Goal: Task Accomplishment & Management: Manage account settings

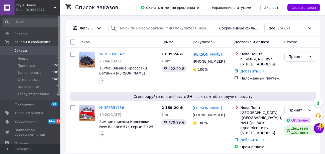
click at [137, 40] on div "Заказ" at bounding box center [118, 41] width 82 height 9
click at [137, 41] on div "Заказ" at bounding box center [118, 41] width 82 height 9
click at [110, 54] on link "№ 366358542" at bounding box center [111, 54] width 25 height 4
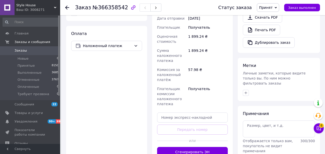
scroll to position [233, 0]
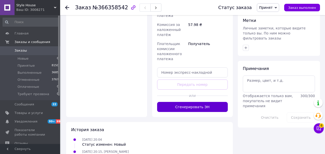
click at [197, 102] on button "Сгенерировать ЭН" at bounding box center [192, 107] width 71 height 10
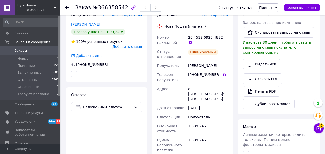
scroll to position [82, 0]
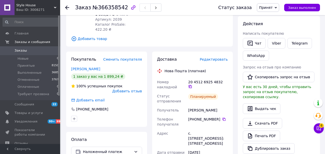
click at [192, 84] on icon at bounding box center [190, 86] width 4 height 4
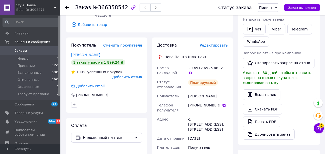
scroll to position [100, 0]
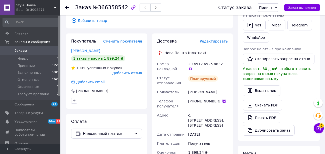
click at [222, 99] on icon at bounding box center [224, 101] width 4 height 4
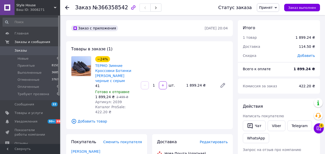
click at [68, 8] on use at bounding box center [67, 8] width 4 height 4
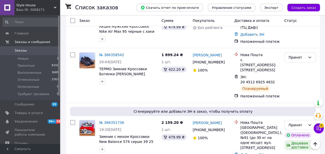
scroll to position [94, 0]
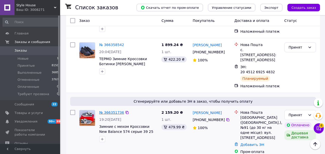
click at [112, 110] on link "№ 366351736" at bounding box center [111, 112] width 25 height 4
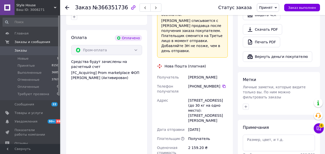
scroll to position [269, 0]
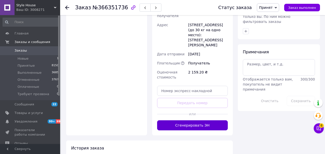
click at [191, 120] on button "Сгенерировать ЭН" at bounding box center [192, 125] width 71 height 10
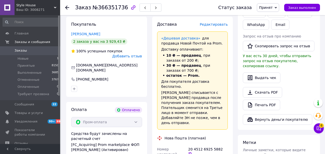
scroll to position [119, 0]
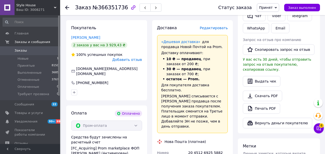
click at [192, 153] on icon at bounding box center [190, 156] width 3 height 3
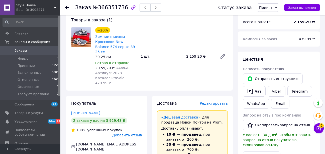
scroll to position [169, 0]
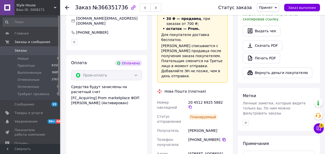
click at [222, 137] on icon at bounding box center [224, 139] width 4 height 4
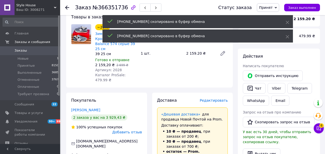
scroll to position [19, 0]
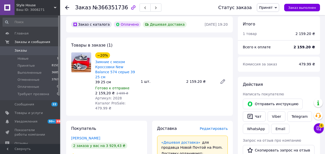
click at [67, 8] on use at bounding box center [67, 8] width 4 height 4
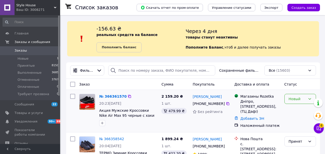
click at [309, 99] on icon at bounding box center [310, 99] width 4 height 4
click at [305, 111] on li "Принят" at bounding box center [300, 109] width 31 height 9
click at [114, 96] on link "№ 366361570" at bounding box center [111, 96] width 25 height 4
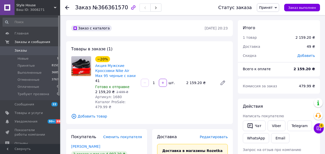
scroll to position [50, 0]
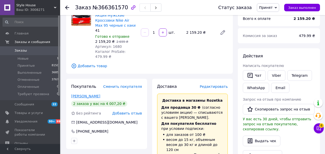
click at [93, 94] on link "[PERSON_NAME]" at bounding box center [85, 96] width 29 height 4
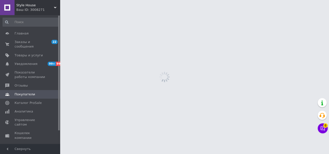
click at [93, 0] on html "Style House Ваш ID: 3008271 Сайт Style House Кабинет покупателя Проверить состо…" at bounding box center [164, 0] width 329 height 0
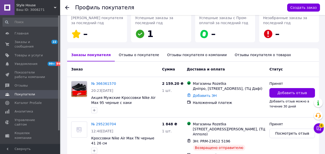
scroll to position [75, 0]
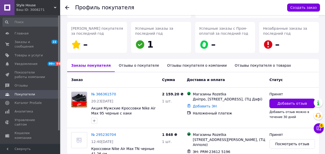
click at [67, 7] on use at bounding box center [67, 8] width 4 height 4
click at [67, 7] on div "Профиль покупателя Создать заказ [PERSON_NAME] Без рейтинга Редактировать 2 зак…" at bounding box center [162, 84] width 325 height 318
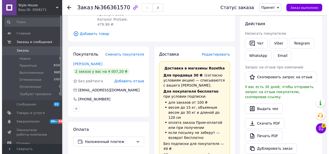
scroll to position [75, 0]
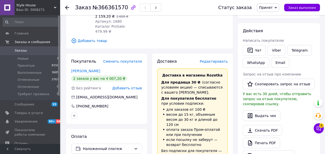
click at [213, 59] on span "Редактировать" at bounding box center [214, 61] width 28 height 4
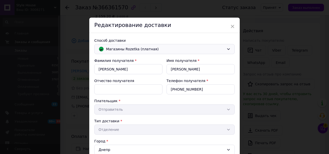
click at [228, 50] on icon at bounding box center [229, 49] width 4 height 4
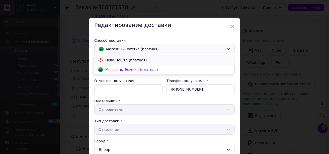
click at [183, 60] on span "Нова Пошта (платная)" at bounding box center [167, 59] width 124 height 5
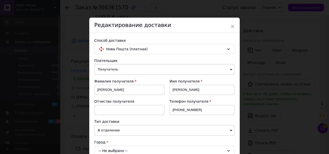
click at [153, 148] on div "-- Не выбрано --" at bounding box center [164, 150] width 140 height 10
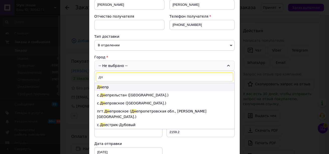
type input "дн"
click at [128, 86] on li "Дн епр" at bounding box center [165, 87] width 140 height 8
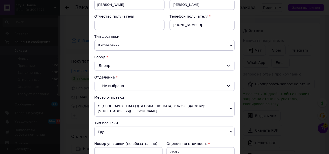
click at [130, 86] on div "-- Не выбрано --" at bounding box center [164, 86] width 140 height 10
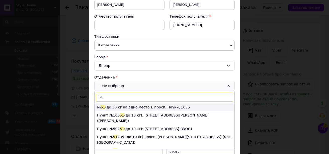
type input "51"
click at [144, 107] on li "№ 51 (до 30 кг на одно место ): просп. Науки, 105Б" at bounding box center [165, 107] width 140 height 8
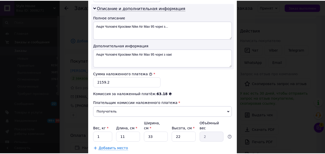
scroll to position [285, 0]
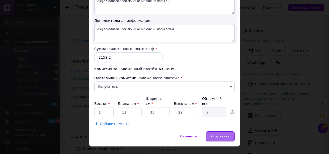
click at [223, 134] on span "Сохранить" at bounding box center [220, 136] width 18 height 4
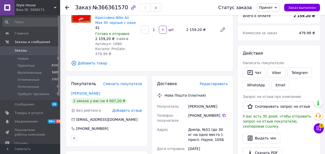
scroll to position [25, 0]
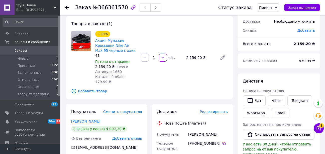
click at [90, 119] on link "[PERSON_NAME]" at bounding box center [85, 121] width 29 height 4
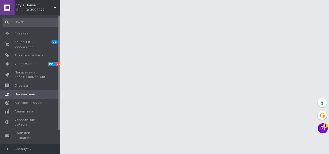
click at [90, 13] on html "Style House Ваш ID: 3008271 Сайт Style House Кабинет покупателя Проверить состо…" at bounding box center [164, 6] width 329 height 13
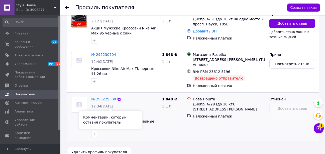
scroll to position [60, 0]
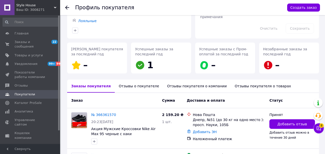
click at [67, 8] on use at bounding box center [67, 8] width 4 height 4
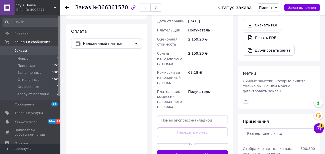
scroll to position [226, 0]
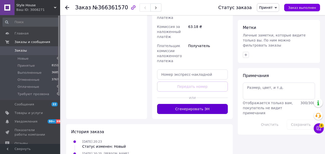
click at [195, 104] on button "Сгенерировать ЭН" at bounding box center [192, 109] width 71 height 10
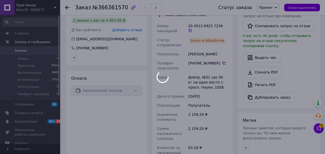
scroll to position [100, 0]
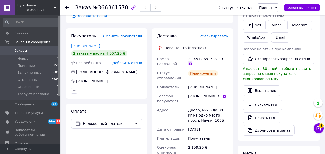
click at [192, 61] on icon at bounding box center [190, 63] width 4 height 4
click at [223, 94] on icon at bounding box center [224, 95] width 3 height 3
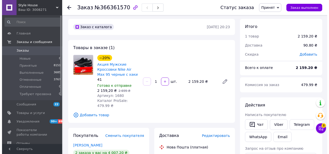
scroll to position [0, 0]
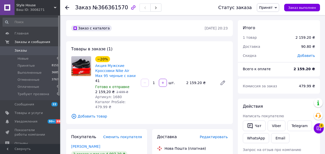
click at [68, 6] on icon at bounding box center [67, 8] width 4 height 4
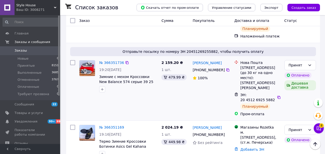
scroll to position [206, 0]
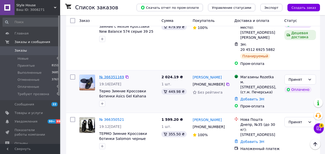
click at [109, 75] on link "№ 366351169" at bounding box center [111, 77] width 25 height 4
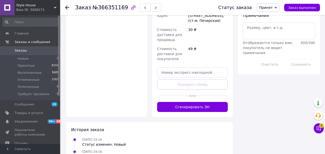
scroll to position [306, 0]
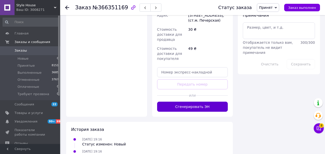
click at [193, 101] on button "Сгенерировать ЭН" at bounding box center [192, 106] width 71 height 10
click at [193, 101] on button "Генерация ЭН ..." at bounding box center [192, 106] width 71 height 10
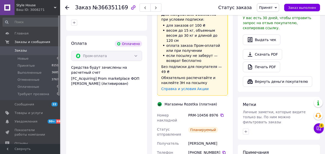
scroll to position [156, 0]
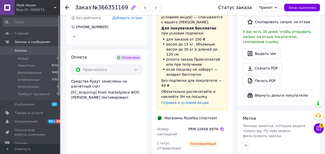
click at [221, 127] on icon at bounding box center [222, 128] width 3 height 3
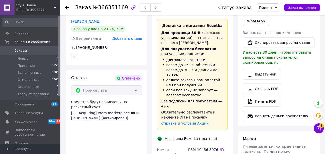
scroll to position [201, 0]
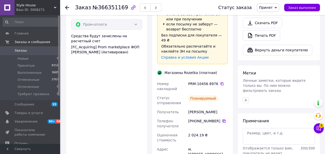
click at [222, 119] on icon at bounding box center [224, 121] width 4 height 4
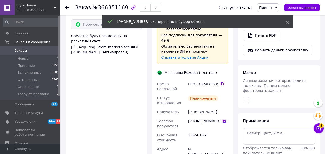
click at [222, 119] on icon at bounding box center [224, 121] width 4 height 4
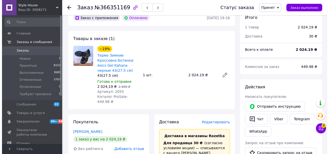
scroll to position [0, 0]
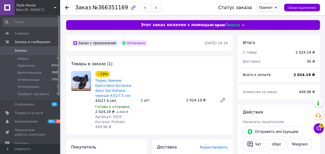
click at [67, 7] on use at bounding box center [67, 8] width 4 height 4
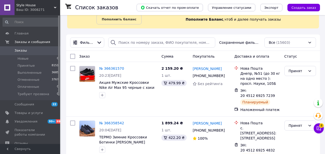
scroll to position [281, 0]
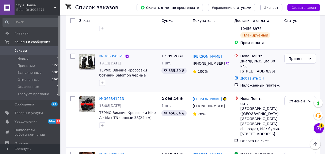
click at [106, 54] on link "№ 366350521" at bounding box center [111, 56] width 25 height 4
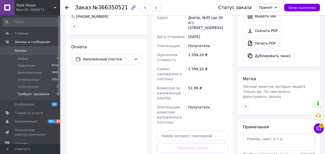
scroll to position [201, 0]
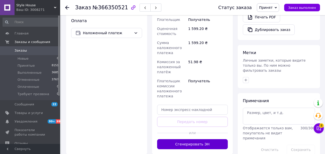
click at [200, 139] on button "Сгенерировать ЭН" at bounding box center [192, 144] width 71 height 10
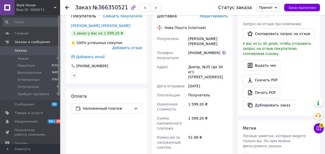
scroll to position [50, 0]
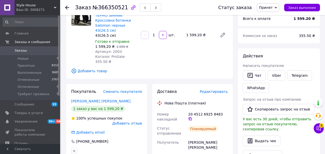
click at [192, 117] on icon at bounding box center [190, 118] width 3 height 3
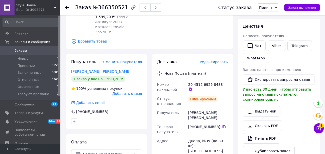
scroll to position [137, 0]
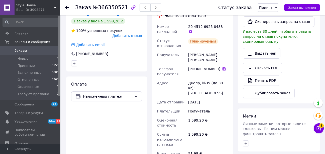
click at [223, 67] on icon at bounding box center [224, 68] width 3 height 3
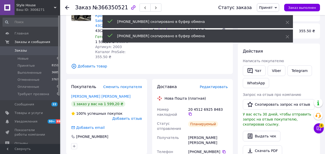
scroll to position [0, 0]
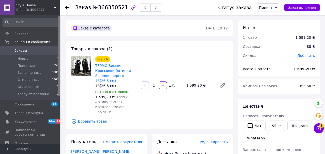
click at [66, 7] on use at bounding box center [67, 8] width 4 height 4
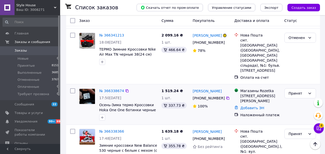
scroll to position [381, 0]
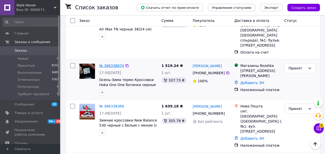
click at [107, 63] on link "№ 366338674" at bounding box center [111, 65] width 25 height 4
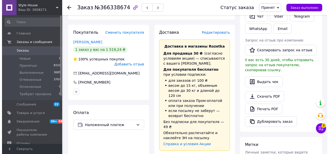
scroll to position [100, 0]
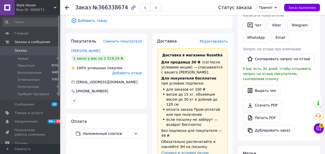
click at [218, 39] on span "Редактировать" at bounding box center [214, 41] width 28 height 4
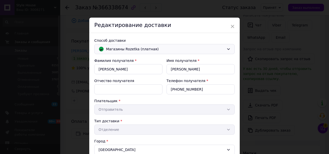
click at [230, 48] on icon at bounding box center [229, 49] width 4 height 4
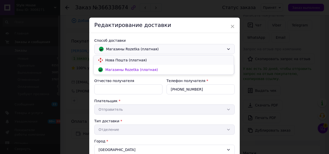
click at [201, 59] on span "Нова Пошта (платная)" at bounding box center [167, 59] width 124 height 5
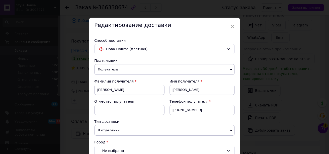
click at [141, 150] on div "-- Не выбрано --" at bounding box center [164, 150] width 140 height 10
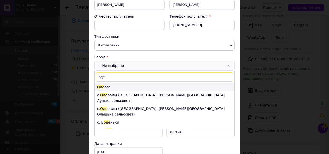
type input "оде"
click at [146, 87] on li "Оде сса" at bounding box center [165, 87] width 140 height 8
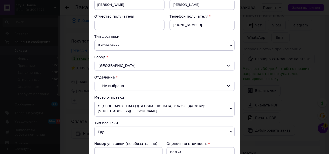
click at [146, 83] on div "-- Не выбрано --" at bounding box center [164, 86] width 140 height 10
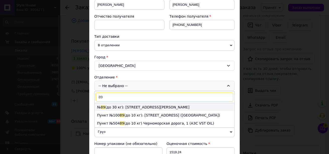
type input "89"
click at [143, 106] on li "№ 89 (до 30 кг): [STREET_ADDRESS][PERSON_NAME]" at bounding box center [165, 107] width 140 height 8
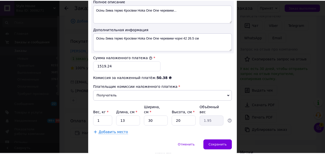
scroll to position [285, 0]
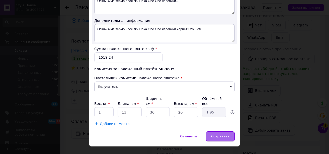
click at [220, 134] on span "Сохранить" at bounding box center [220, 136] width 18 height 4
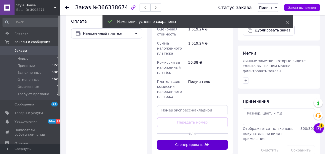
scroll to position [201, 0]
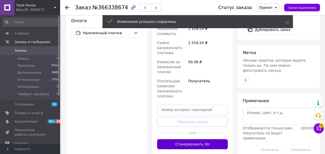
click at [196, 139] on button "Сгенерировать ЭН" at bounding box center [192, 144] width 71 height 10
click at [196, 127] on div "Доставка Редактировать Нова Пошта (платная) Получатель [PERSON_NAME] Телефон по…" at bounding box center [192, 43] width 71 height 211
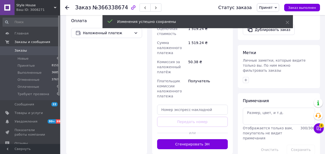
click at [196, 127] on div "Доставка Редактировать Нова Пошта (платная) Получатель [PERSON_NAME] Телефон по…" at bounding box center [192, 43] width 71 height 211
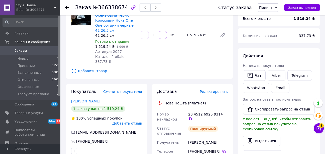
scroll to position [75, 0]
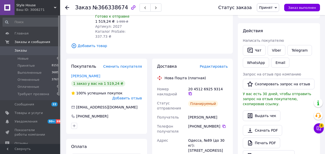
click at [192, 91] on icon at bounding box center [190, 93] width 4 height 4
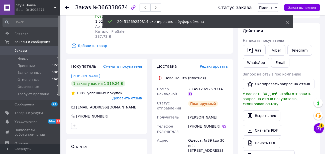
click at [192, 91] on icon at bounding box center [190, 93] width 4 height 4
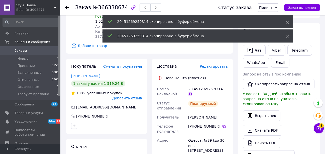
click at [192, 91] on icon at bounding box center [190, 93] width 4 height 4
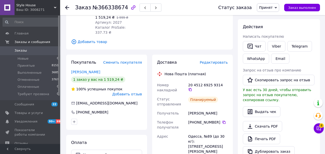
scroll to position [100, 0]
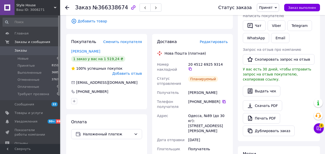
click at [223, 100] on icon at bounding box center [224, 101] width 3 height 3
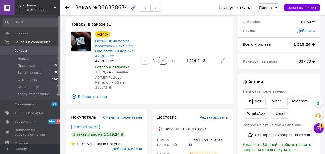
scroll to position [0, 0]
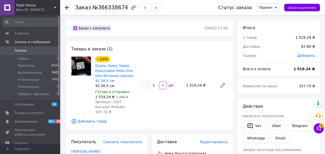
click at [67, 6] on use at bounding box center [67, 8] width 4 height 4
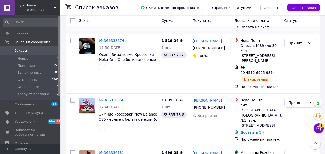
scroll to position [431, 0]
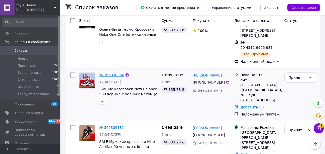
click at [112, 73] on link "№ 366338366" at bounding box center [111, 75] width 25 height 4
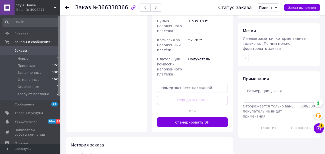
scroll to position [223, 0]
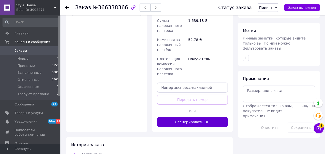
click at [191, 117] on button "Сгенерировать ЭН" at bounding box center [192, 122] width 71 height 10
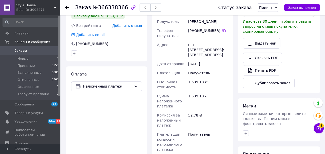
scroll to position [97, 0]
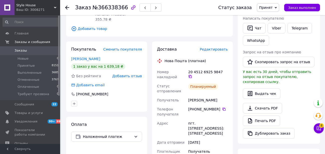
click at [192, 74] on icon at bounding box center [190, 76] width 4 height 4
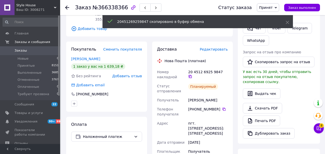
click at [192, 74] on icon at bounding box center [190, 76] width 4 height 4
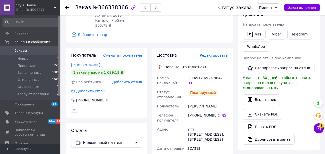
scroll to position [100, 0]
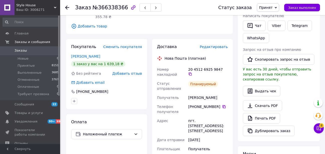
click at [223, 105] on icon at bounding box center [224, 106] width 3 height 3
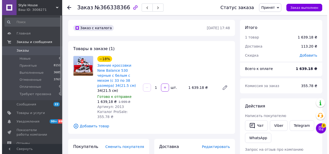
scroll to position [0, 0]
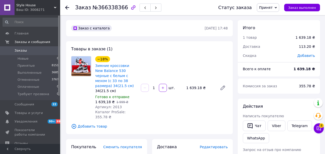
click at [67, 7] on icon at bounding box center [67, 8] width 4 height 4
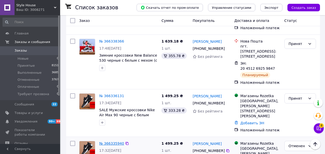
scroll to position [457, 0]
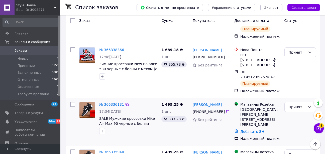
click at [112, 102] on link "№ 366336131" at bounding box center [111, 104] width 25 height 4
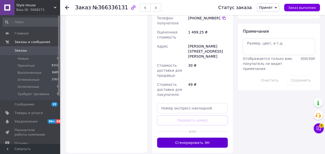
scroll to position [270, 0]
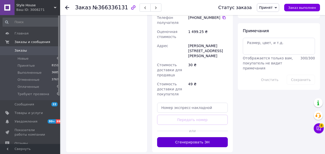
click at [195, 137] on button "Сгенерировать ЭН" at bounding box center [192, 142] width 71 height 10
click at [195, 137] on button "Генерация ЭН ..." at bounding box center [192, 142] width 71 height 10
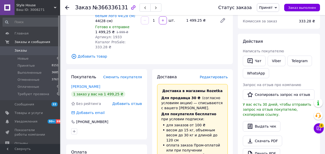
scroll to position [151, 0]
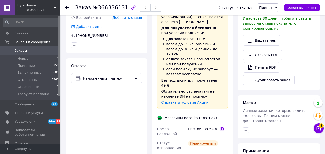
click at [220, 126] on icon at bounding box center [222, 128] width 4 height 4
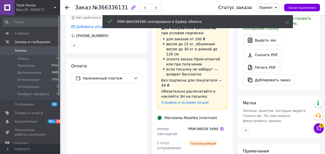
click at [220, 126] on icon at bounding box center [222, 128] width 4 height 4
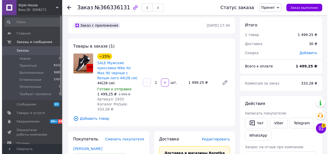
scroll to position [0, 0]
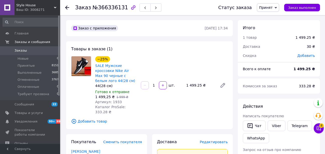
click at [65, 5] on div "Заказ №366336131 Статус заказа Принят Выполнен Отменен Оплаченный Требуют прозв…" at bounding box center [192, 7] width 265 height 15
click at [67, 8] on use at bounding box center [67, 8] width 4 height 4
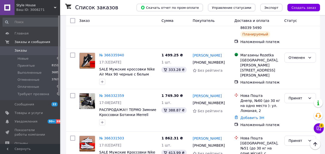
scroll to position [569, 0]
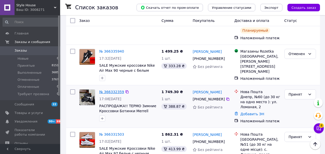
click at [112, 90] on link "№ 366332359" at bounding box center [111, 92] width 25 height 4
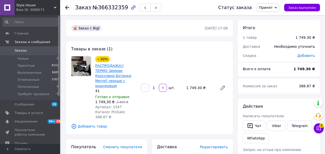
click at [106, 65] on link "РАСПРОДАЖА!! ТЕРМО Зимние Кроссовки Ботинки Merrell черные с оранжевым" at bounding box center [113, 75] width 36 height 24
click at [93, 123] on span "Добавить товар" at bounding box center [149, 126] width 157 height 6
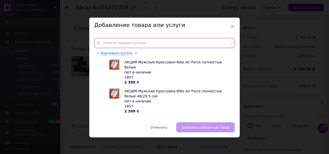
click at [152, 44] on input "text" at bounding box center [164, 43] width 140 height 10
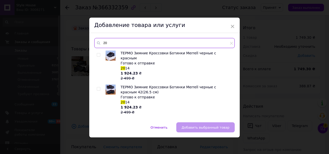
type input "2"
type input "1"
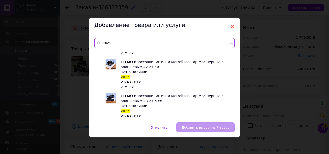
type input "2025"
click at [233, 25] on span "×" at bounding box center [232, 26] width 5 height 9
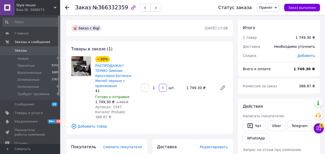
click at [89, 123] on span "Добавить товар" at bounding box center [149, 126] width 157 height 6
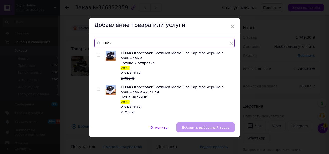
click at [126, 43] on input "2025" at bounding box center [164, 43] width 140 height 10
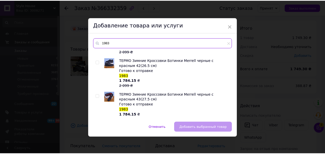
scroll to position [50, 0]
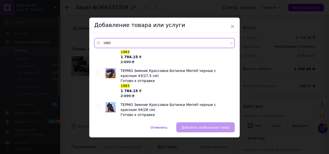
type input "1983"
click at [98, 71] on input "checkbox" at bounding box center [98, 72] width 3 height 3
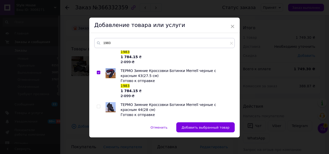
click at [98, 71] on input "checkbox" at bounding box center [98, 72] width 3 height 3
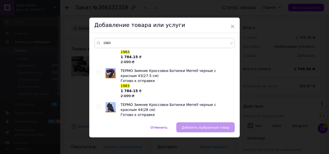
click at [140, 68] on span "ТЕРМО Зимние Кроссовки Ботинки Merrell черные с красным 43(27.5 см)" at bounding box center [169, 72] width 96 height 9
click at [99, 71] on input "checkbox" at bounding box center [98, 72] width 3 height 3
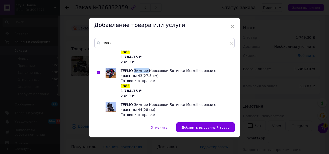
click at [99, 71] on input "checkbox" at bounding box center [98, 72] width 3 height 3
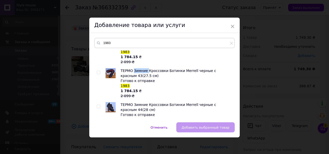
click at [99, 71] on input "checkbox" at bounding box center [98, 72] width 3 height 3
click at [97, 71] on input "checkbox" at bounding box center [98, 72] width 3 height 3
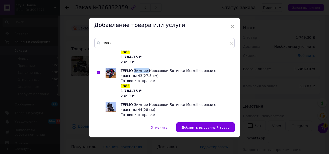
click at [97, 71] on input "checkbox" at bounding box center [98, 72] width 3 height 3
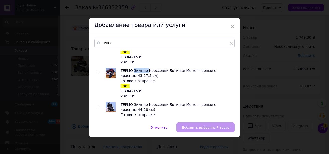
click at [98, 71] on input "checkbox" at bounding box center [98, 72] width 3 height 3
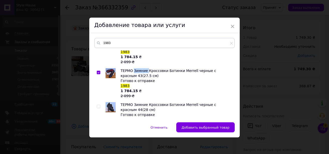
click at [98, 71] on input "checkbox" at bounding box center [98, 72] width 3 height 3
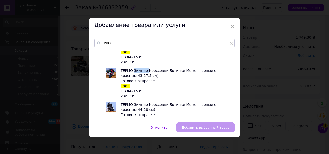
click at [98, 71] on div at bounding box center [99, 83] width 5 height 30
click at [99, 70] on span at bounding box center [99, 72] width 4 height 4
click at [99, 71] on input "checkbox" at bounding box center [98, 72] width 3 height 3
checkbox input "true"
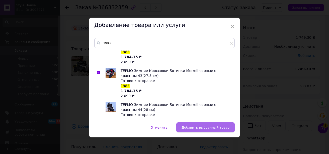
click at [211, 127] on span "Добавить выбранный товар" at bounding box center [206, 127] width 48 height 4
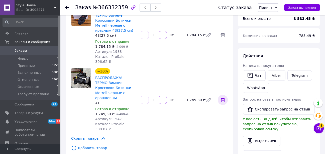
click at [223, 97] on icon at bounding box center [223, 99] width 5 height 5
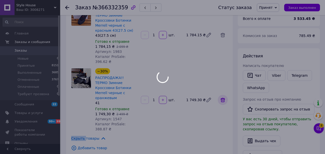
click at [223, 97] on icon at bounding box center [223, 99] width 5 height 5
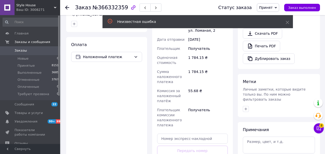
scroll to position [201, 0]
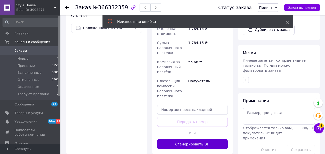
click at [196, 139] on button "Сгенерировать ЭН" at bounding box center [192, 144] width 71 height 10
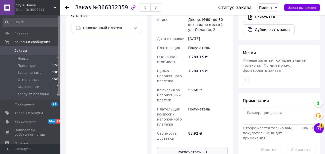
click at [193, 146] on button "Распечатать ЭН" at bounding box center [192, 151] width 71 height 10
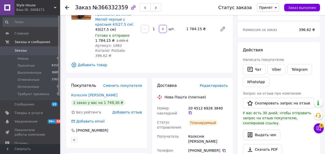
scroll to position [50, 0]
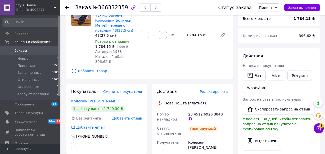
click at [192, 116] on icon at bounding box center [190, 118] width 4 height 4
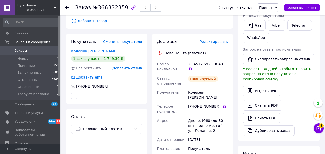
scroll to position [100, 0]
click at [222, 104] on icon at bounding box center [224, 106] width 4 height 4
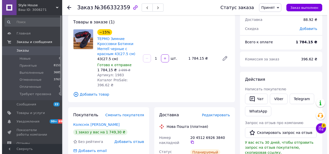
scroll to position [0, 0]
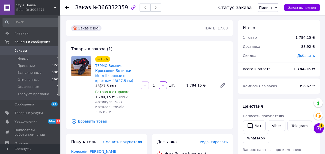
click at [68, 7] on use at bounding box center [67, 8] width 4 height 4
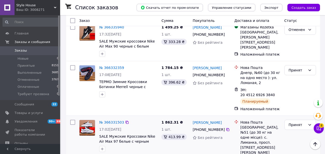
scroll to position [602, 0]
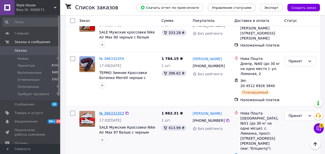
click at [114, 111] on link "№ 366331503" at bounding box center [111, 113] width 25 height 4
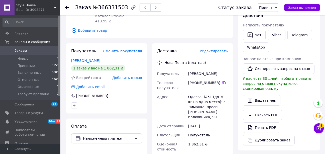
scroll to position [191, 0]
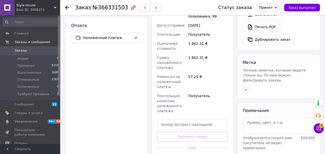
click at [194, 142] on div "Доставка Редактировать Нова Пошта (платная) Получатель [PERSON_NAME] Телефон по…" at bounding box center [192, 56] width 71 height 216
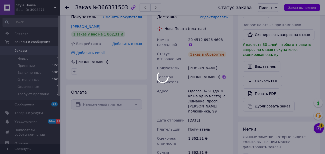
scroll to position [116, 0]
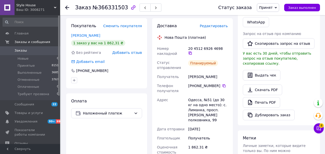
click at [192, 51] on icon at bounding box center [190, 53] width 4 height 4
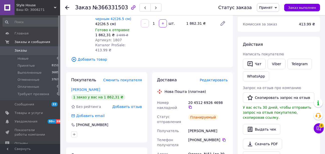
scroll to position [91, 0]
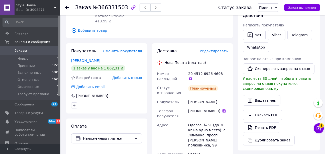
click at [223, 109] on icon at bounding box center [224, 110] width 3 height 3
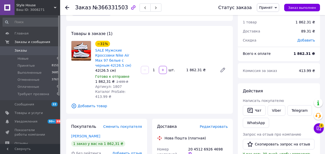
scroll to position [0, 0]
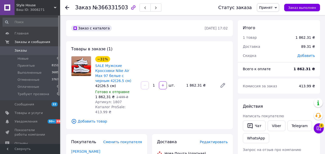
click at [67, 8] on use at bounding box center [67, 8] width 4 height 4
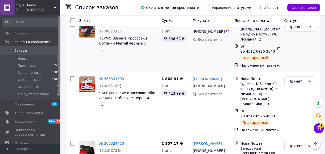
scroll to position [677, 0]
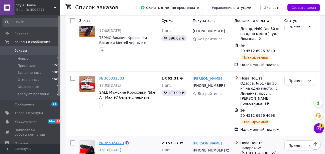
click at [107, 140] on link "№ 366324473" at bounding box center [111, 142] width 25 height 4
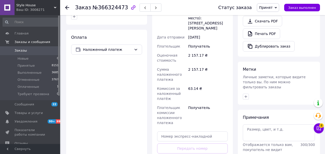
scroll to position [258, 0]
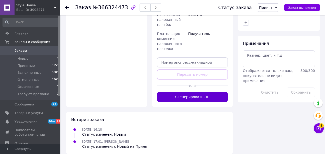
click at [198, 92] on button "Сгенерировать ЭН" at bounding box center [192, 97] width 71 height 10
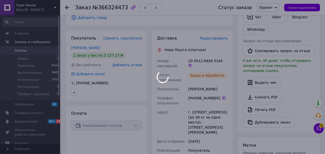
scroll to position [107, 0]
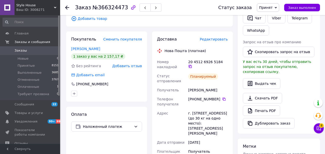
click at [192, 64] on icon at bounding box center [190, 66] width 4 height 4
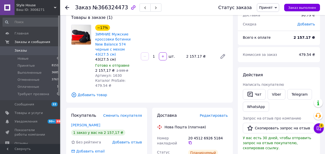
scroll to position [75, 0]
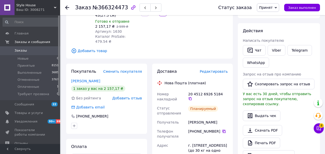
click at [222, 129] on icon at bounding box center [224, 131] width 4 height 4
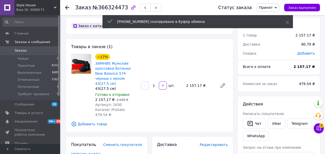
scroll to position [0, 0]
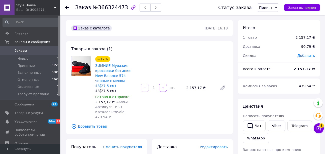
click at [68, 7] on use at bounding box center [67, 8] width 4 height 4
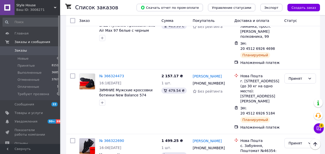
scroll to position [753, 0]
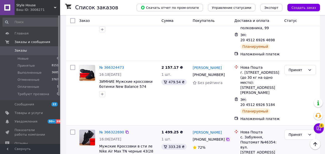
click at [226, 137] on icon at bounding box center [228, 139] width 4 height 4
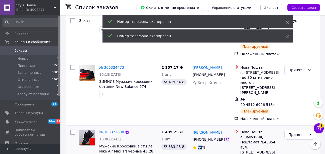
click at [226, 137] on icon at bounding box center [228, 139] width 4 height 4
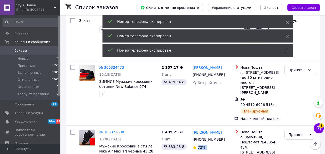
click at [226, 137] on icon at bounding box center [228, 139] width 4 height 4
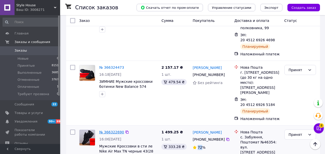
click at [110, 130] on link "№ 366322690" at bounding box center [111, 132] width 25 height 4
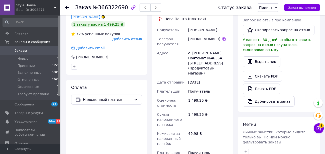
scroll to position [92, 0]
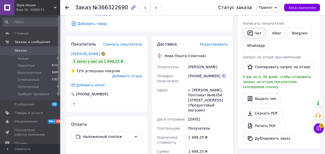
click at [254, 33] on button "Чат" at bounding box center [254, 33] width 23 height 11
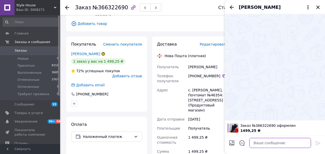
click at [263, 143] on textarea at bounding box center [281, 142] width 62 height 10
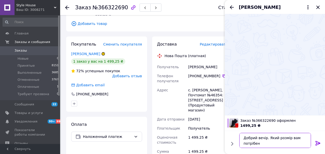
type textarea "Добрий вечір. Який розмір вам потрібен?"
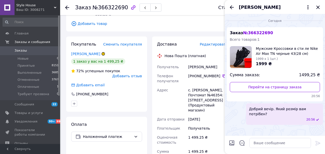
click at [67, 7] on icon at bounding box center [67, 8] width 4 height 4
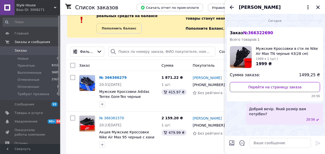
scroll to position [32, 0]
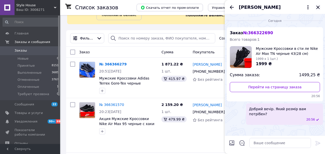
click at [318, 7] on icon "Закрыть" at bounding box center [318, 7] width 3 height 3
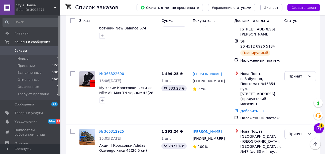
scroll to position [835, 0]
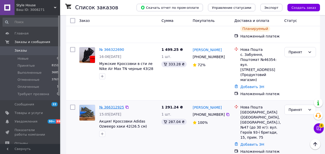
click at [110, 105] on link "№ 366312925" at bounding box center [111, 107] width 25 height 4
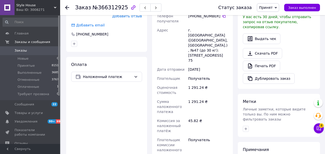
scroll to position [226, 0]
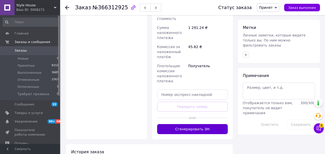
click at [201, 124] on button "Сгенерировать ЭН" at bounding box center [192, 129] width 71 height 10
click at [201, 115] on div "Доставка Редактировать Нова Пошта (платная) Получатель [PERSON_NAME] Телефон по…" at bounding box center [192, 21] width 71 height 226
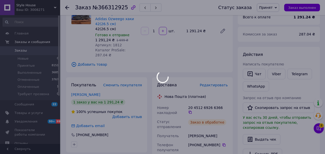
scroll to position [50, 0]
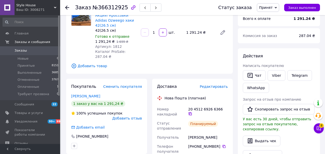
click at [192, 112] on icon at bounding box center [190, 113] width 3 height 3
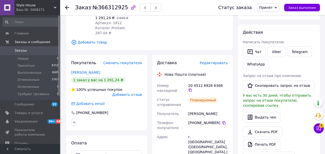
scroll to position [75, 0]
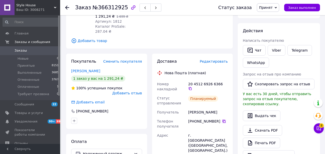
click at [223, 119] on icon at bounding box center [224, 120] width 3 height 3
click at [67, 6] on icon at bounding box center [67, 8] width 4 height 4
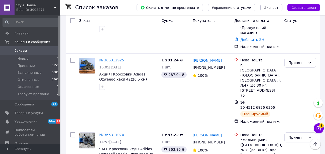
scroll to position [853, 0]
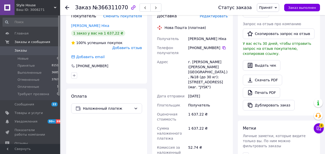
scroll to position [226, 0]
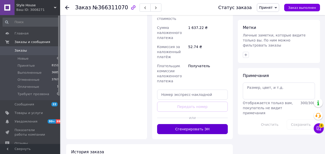
click at [193, 124] on button "Сгенерировать ЭН" at bounding box center [192, 129] width 71 height 10
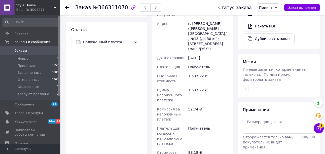
scroll to position [125, 0]
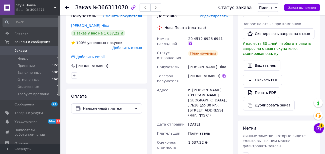
click at [192, 42] on icon at bounding box center [190, 43] width 3 height 3
click at [221, 15] on div at bounding box center [198, 15] width 191 height 0
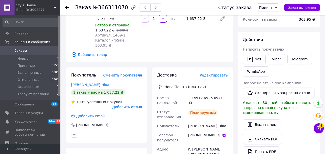
scroll to position [75, 0]
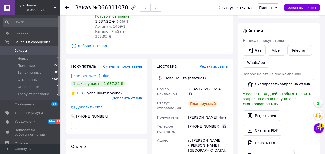
click at [222, 124] on icon at bounding box center [224, 126] width 4 height 4
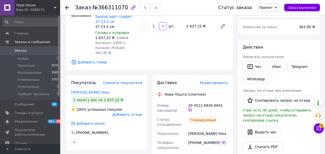
scroll to position [50, 0]
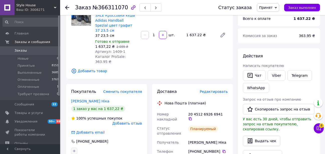
click at [68, 6] on icon at bounding box center [67, 8] width 4 height 4
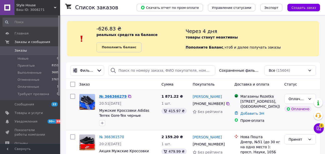
click at [112, 95] on link "№ 366366279" at bounding box center [112, 96] width 27 height 4
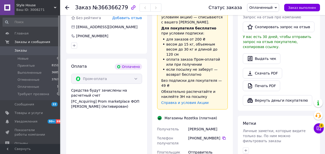
scroll to position [276, 0]
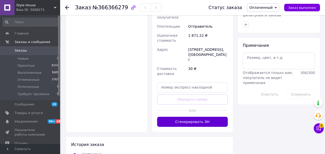
click at [197, 116] on button "Сгенерировать ЭН" at bounding box center [192, 121] width 71 height 10
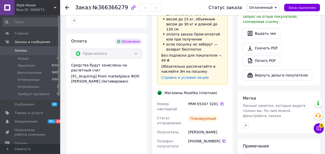
scroll to position [151, 0]
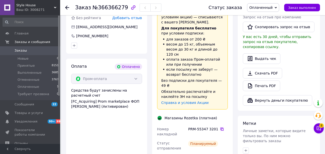
click at [221, 127] on icon at bounding box center [222, 128] width 3 height 3
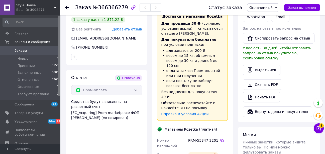
scroll to position [176, 0]
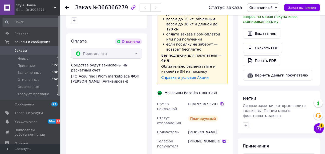
click at [222, 139] on icon at bounding box center [224, 141] width 4 height 4
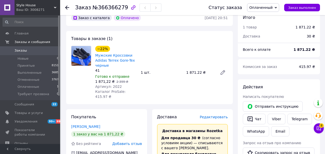
scroll to position [0, 0]
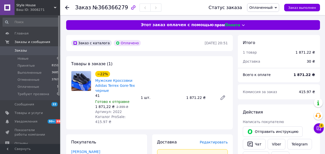
click at [67, 7] on use at bounding box center [67, 8] width 4 height 4
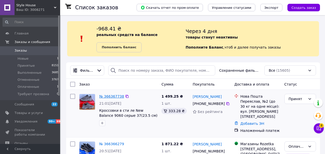
click at [111, 97] on link "№ 366367738" at bounding box center [111, 96] width 25 height 4
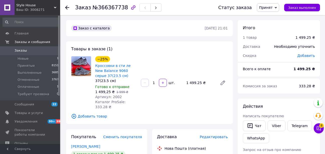
click at [68, 8] on use at bounding box center [67, 8] width 4 height 4
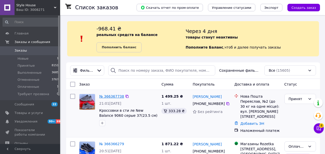
click at [112, 95] on link "№ 366367738" at bounding box center [111, 96] width 25 height 4
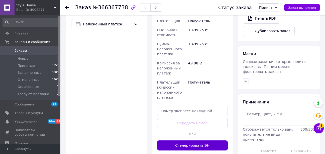
scroll to position [201, 0]
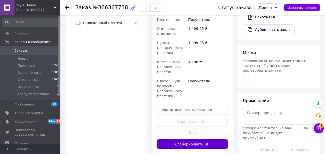
click at [188, 139] on button "Сгенерировать ЭН" at bounding box center [192, 144] width 71 height 10
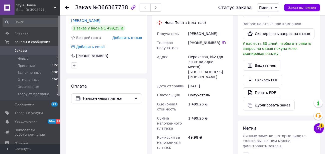
scroll to position [100, 0]
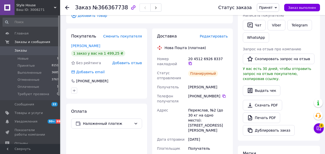
click at [192, 61] on icon at bounding box center [190, 63] width 4 height 4
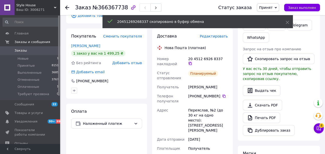
click at [192, 61] on icon at bounding box center [190, 63] width 4 height 4
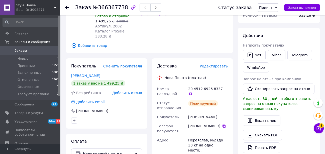
scroll to position [125, 0]
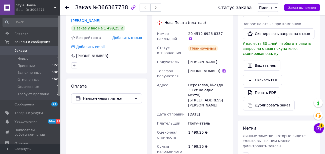
click at [223, 69] on icon at bounding box center [224, 70] width 3 height 3
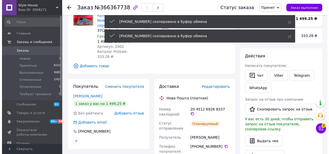
scroll to position [0, 0]
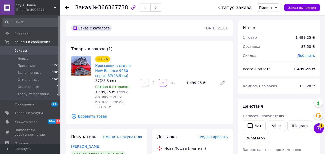
click at [67, 7] on icon at bounding box center [67, 8] width 4 height 4
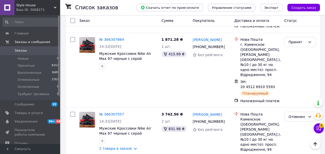
scroll to position [1096, 0]
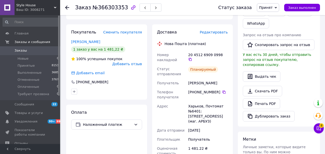
scroll to position [43, 0]
